Goal: Find specific page/section: Find specific page/section

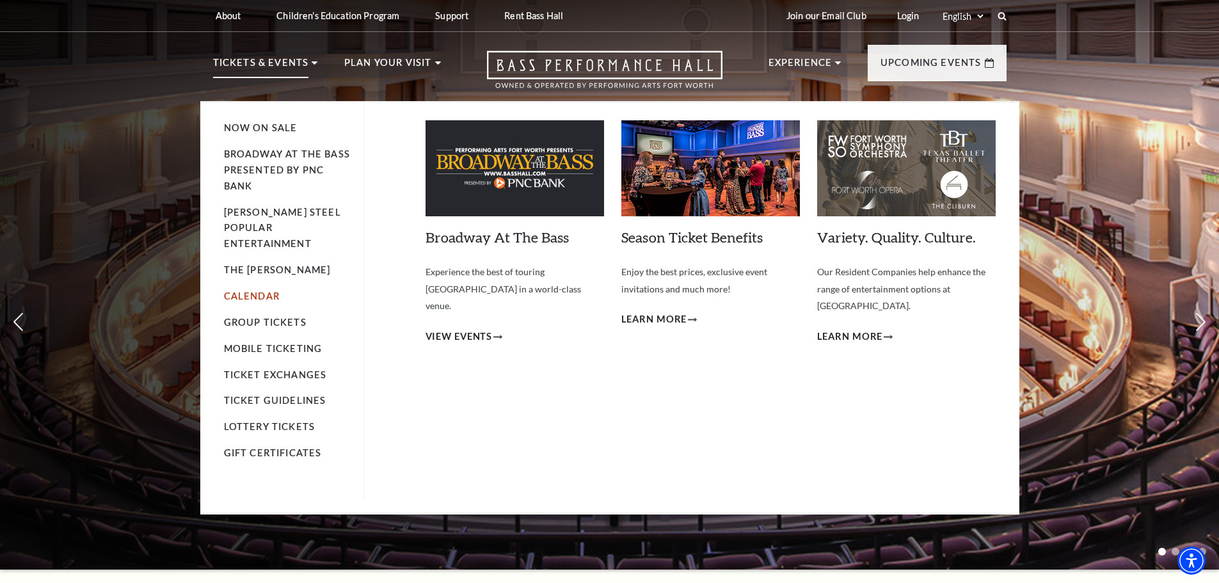
click at [257, 291] on link "Calendar" at bounding box center [252, 296] width 56 height 11
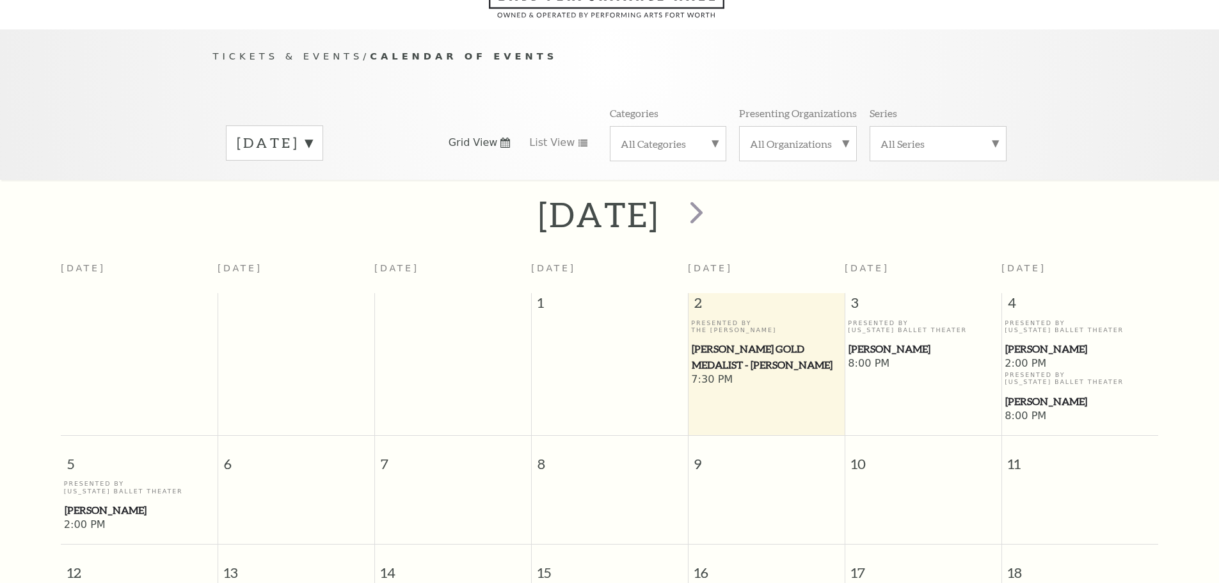
scroll to position [113, 0]
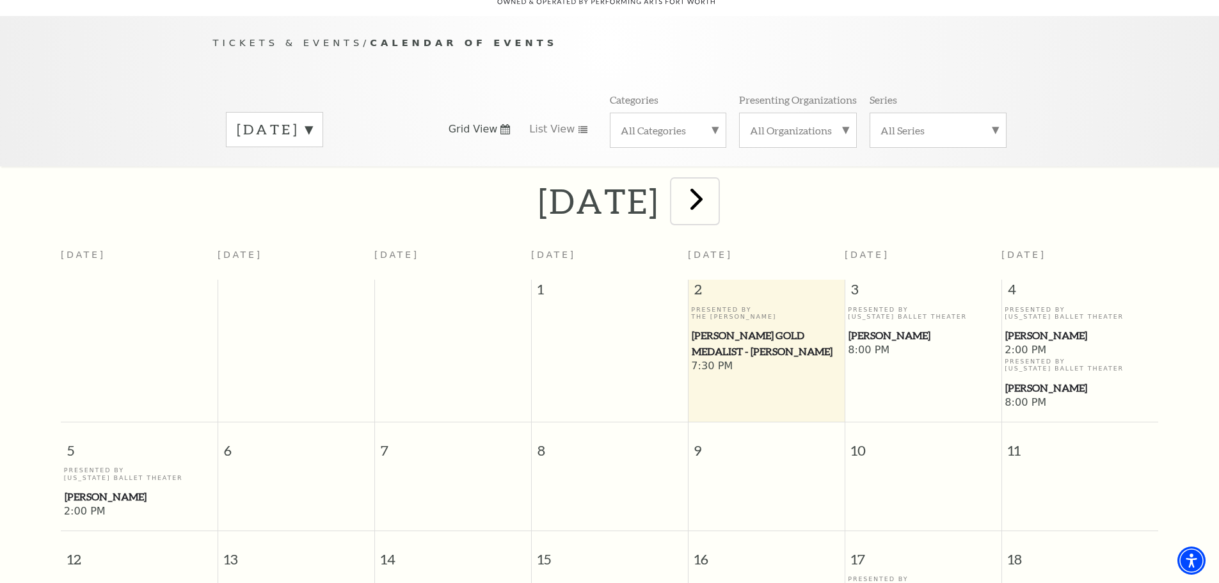
click at [715, 180] on span "next" at bounding box center [696, 198] width 36 height 36
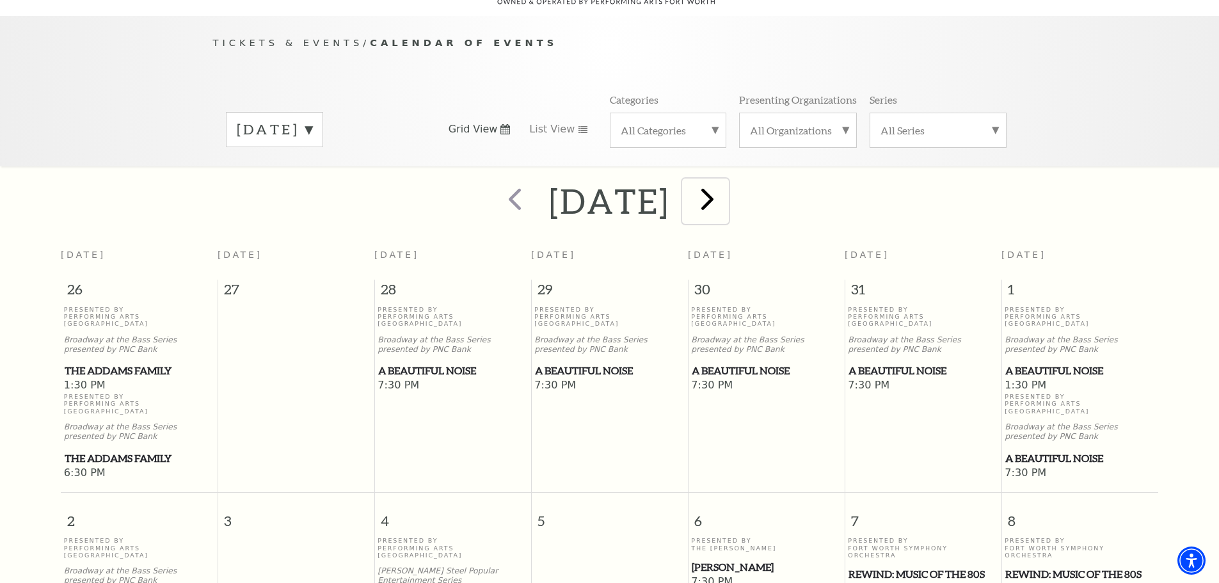
click at [726, 188] on span "next" at bounding box center [707, 198] width 36 height 36
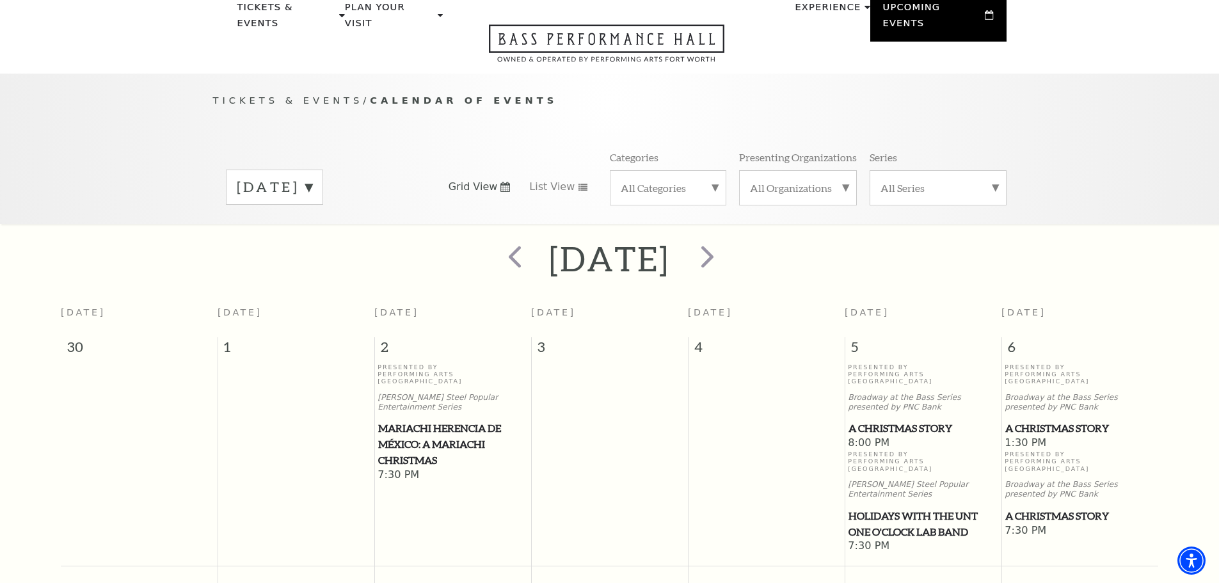
scroll to position [0, 0]
